Goal: Task Accomplishment & Management: Manage account settings

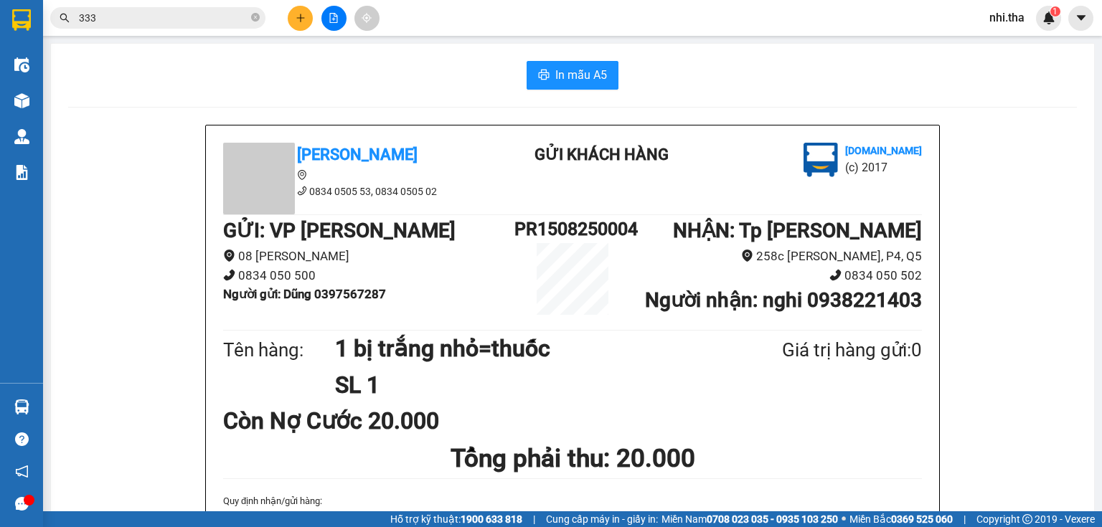
click at [1017, 19] on span "nhi.tha" at bounding box center [1007, 18] width 58 height 18
click at [1012, 42] on span "Đăng xuất" at bounding box center [1030, 45] width 60 height 16
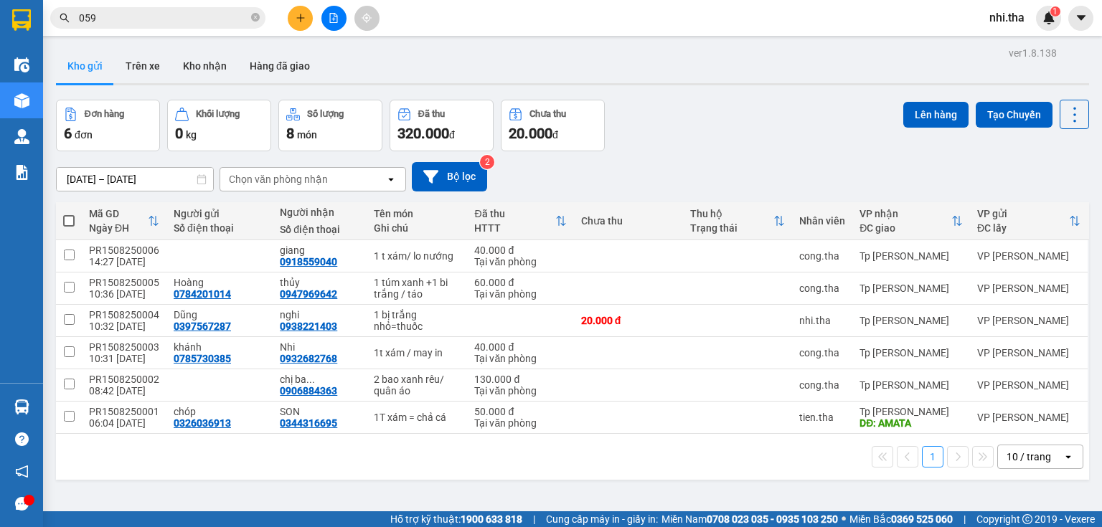
click at [1013, 16] on span "nhi.tha" at bounding box center [1007, 18] width 58 height 18
click at [1010, 41] on span "Đăng xuất" at bounding box center [1030, 45] width 60 height 16
